Goal: Task Accomplishment & Management: Manage account settings

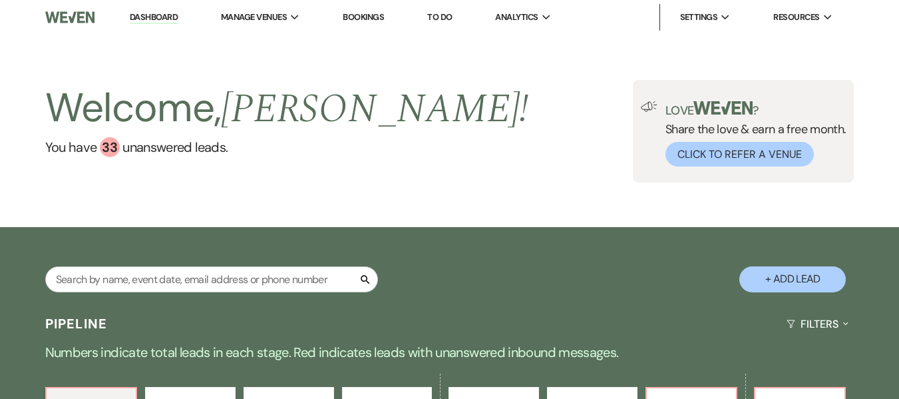
click at [373, 20] on link "Bookings" at bounding box center [363, 16] width 41 height 11
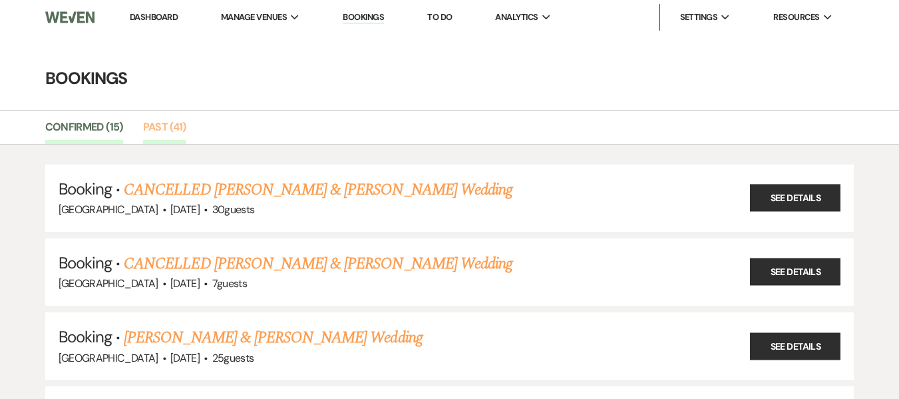
click at [147, 128] on link "Past (41)" at bounding box center [164, 130] width 43 height 25
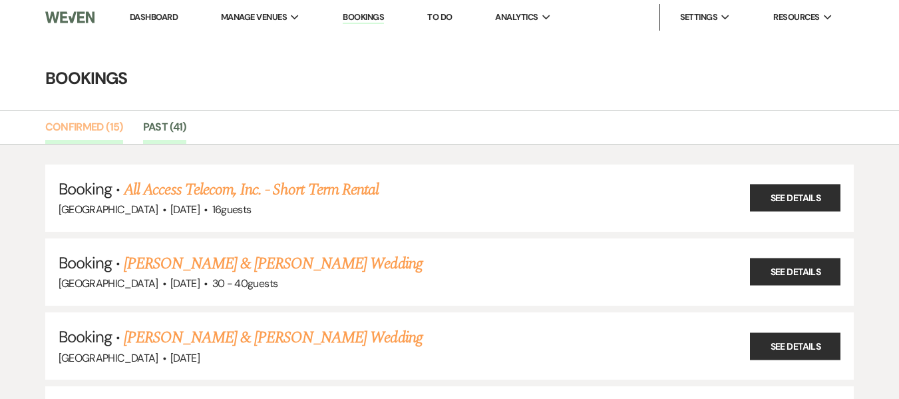
click at [79, 120] on link "Confirmed (15)" at bounding box center [84, 130] width 78 height 25
